Goal: Task Accomplishment & Management: Use online tool/utility

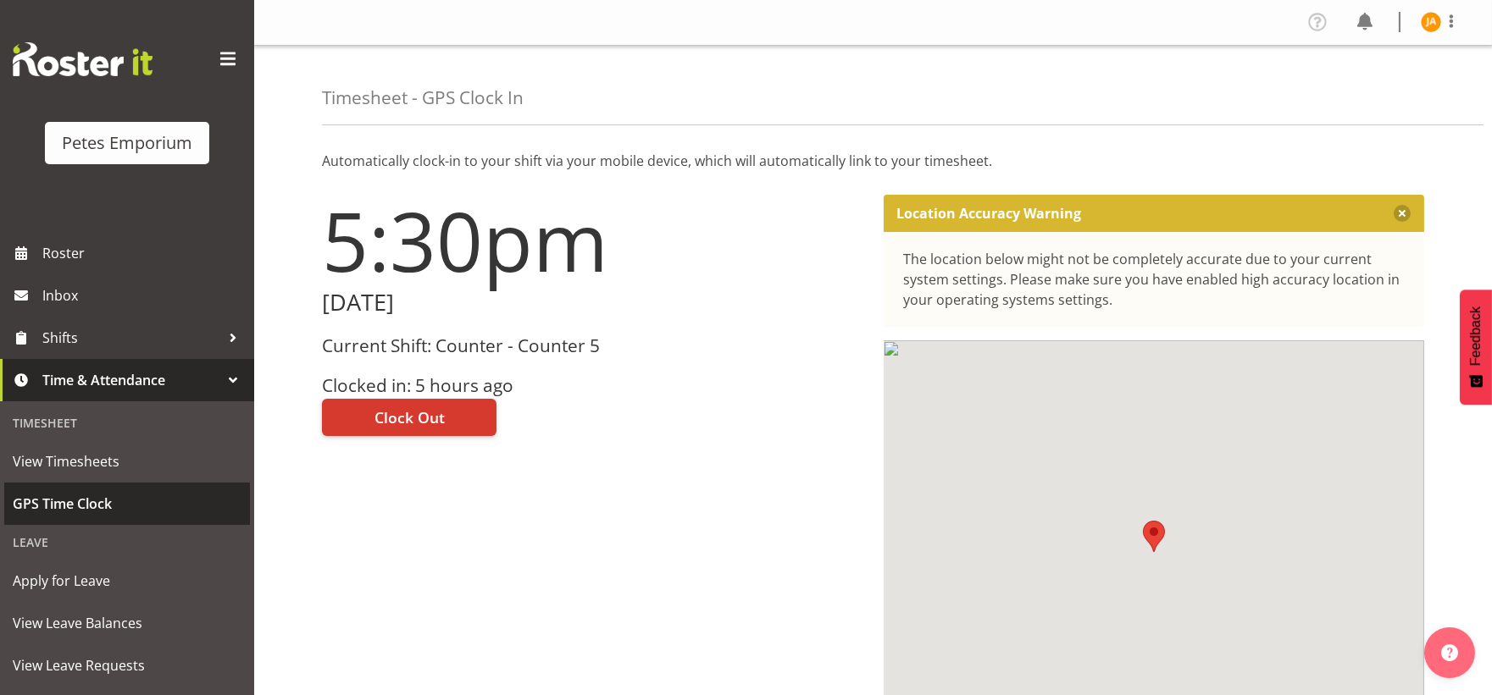
click at [114, 510] on span "GPS Time Clock" at bounding box center [127, 503] width 229 height 25
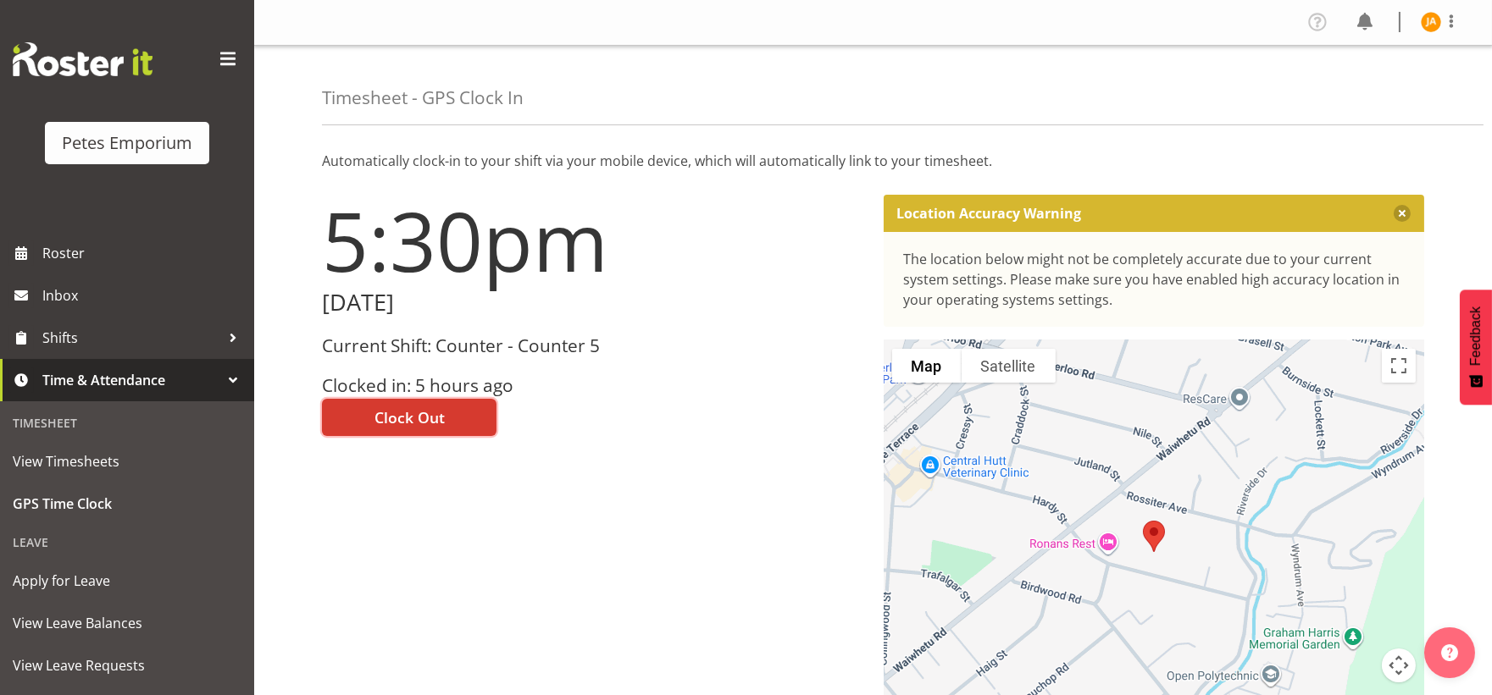
click at [433, 412] on span "Clock Out" at bounding box center [409, 418] width 70 height 22
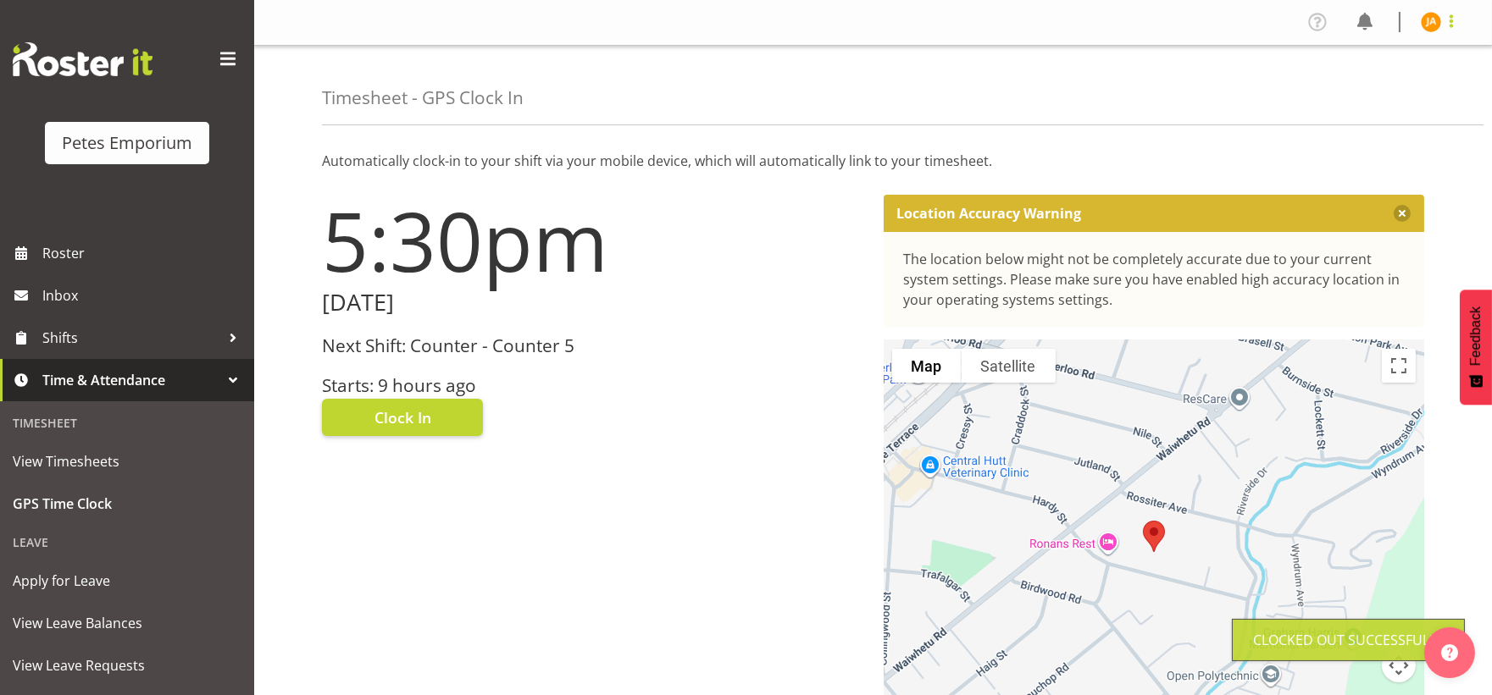
click at [1454, 19] on span at bounding box center [1451, 21] width 20 height 20
click at [1391, 91] on link "Log Out" at bounding box center [1379, 89] width 163 height 30
